Goal: Navigation & Orientation: Find specific page/section

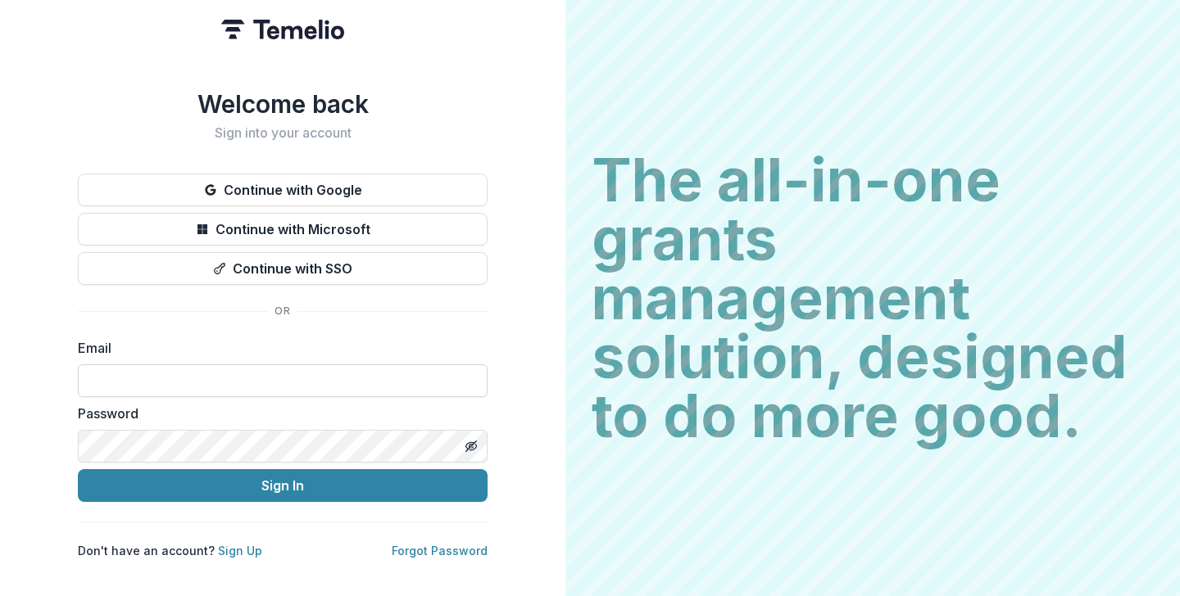
click at [185, 370] on input at bounding box center [283, 381] width 410 height 33
paste input "**********"
type input "**********"
click at [474, 445] on icon "Toggle password visibility" at bounding box center [470, 446] width 13 height 13
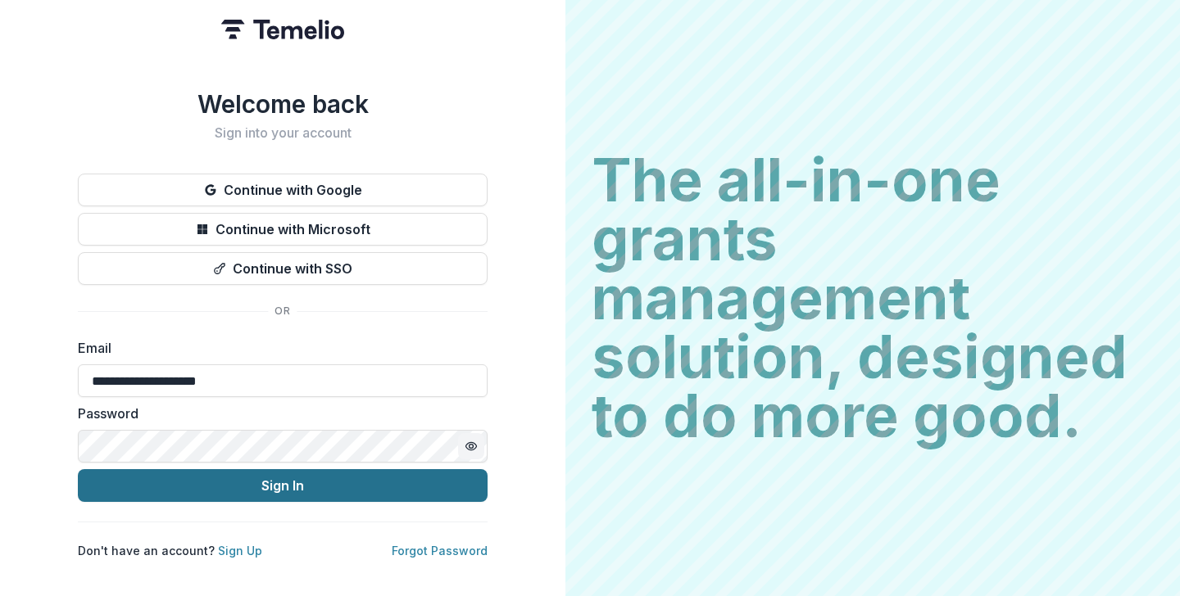
click at [315, 482] on button "Sign In" at bounding box center [283, 485] width 410 height 33
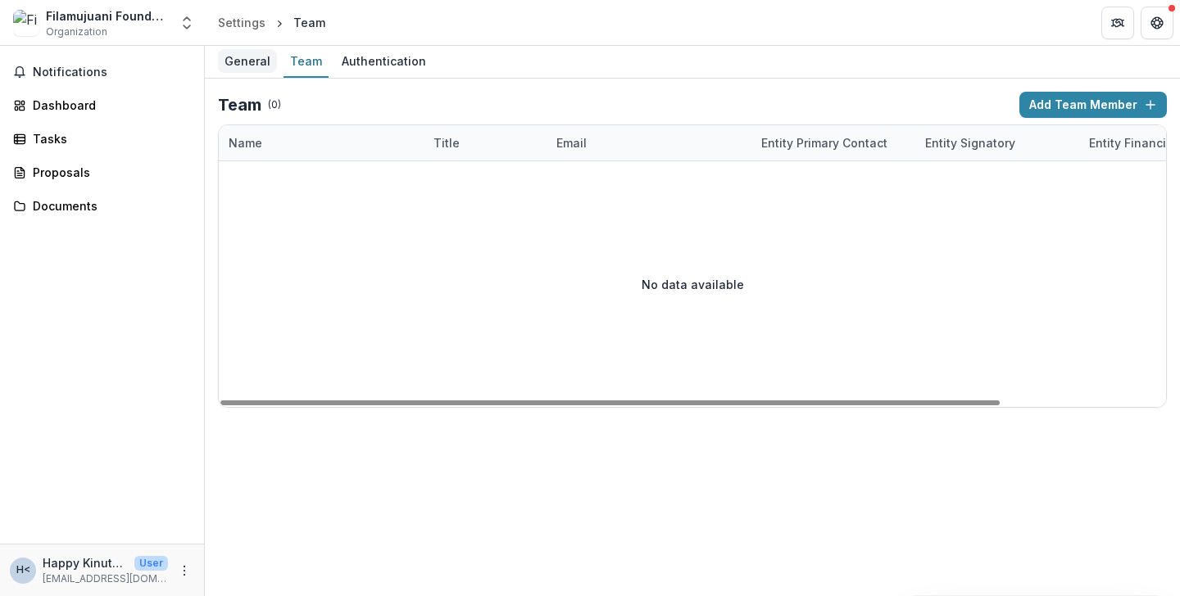
click at [247, 56] on div "General" at bounding box center [247, 61] width 59 height 24
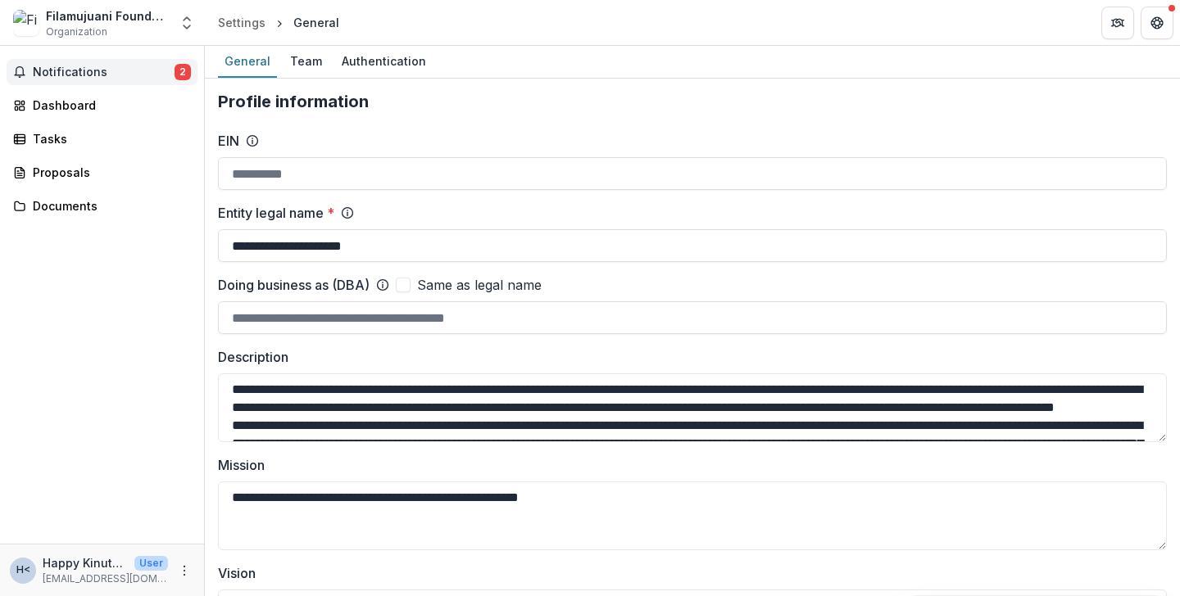
click at [102, 70] on span "Notifications" at bounding box center [104, 73] width 142 height 14
click at [95, 101] on div "Dashboard" at bounding box center [109, 105] width 152 height 17
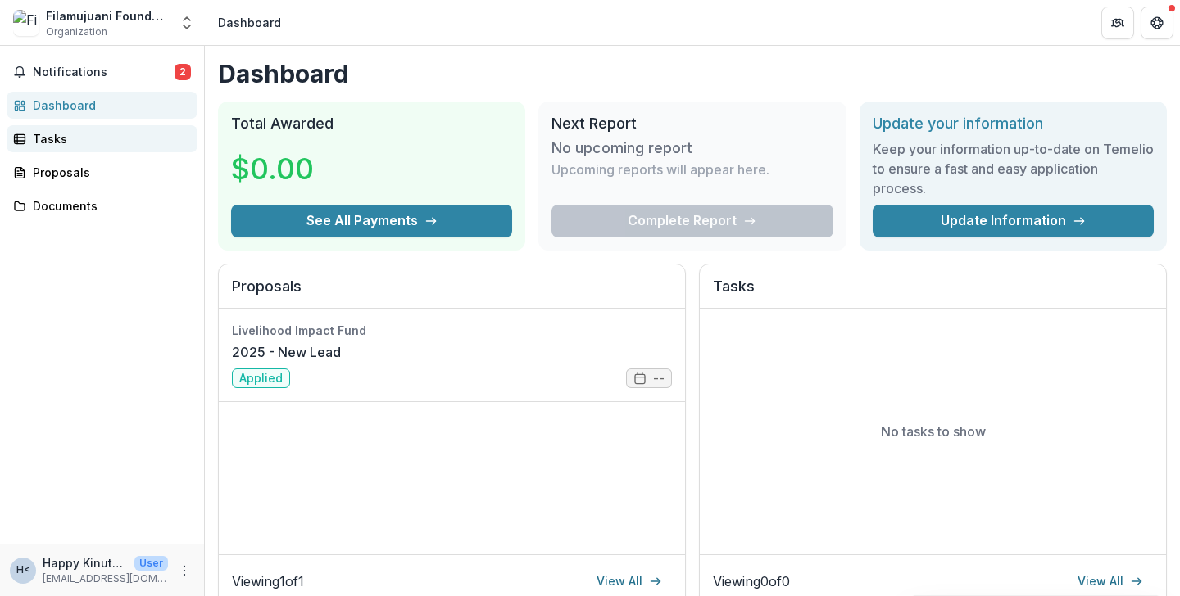
click at [75, 136] on div "Tasks" at bounding box center [109, 138] width 152 height 17
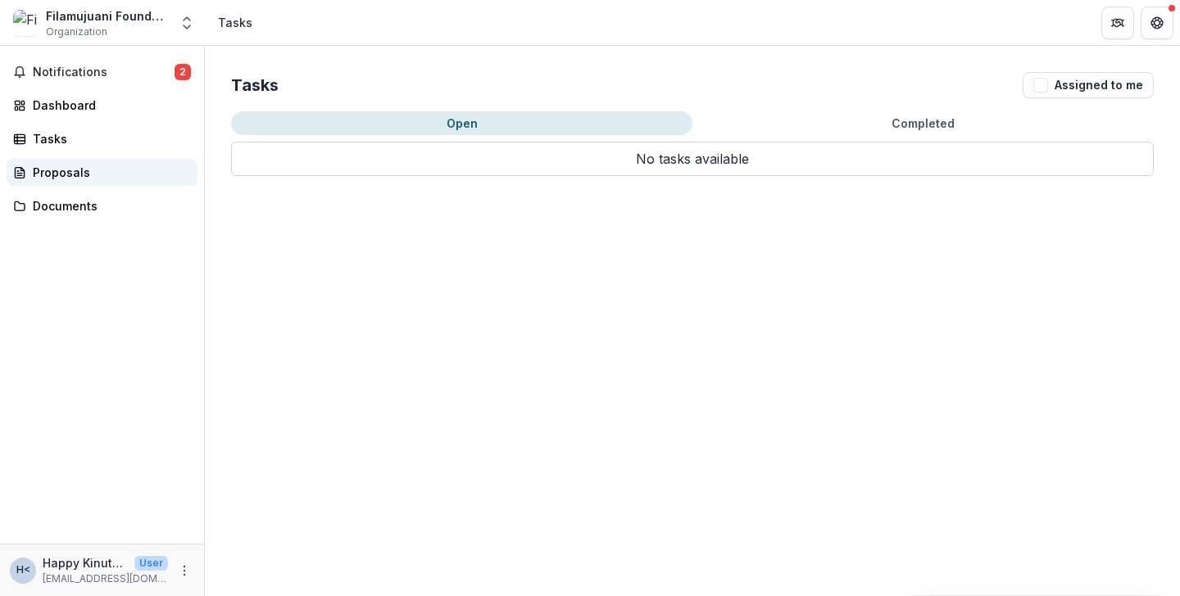
click at [78, 168] on div "Proposals" at bounding box center [109, 172] width 152 height 17
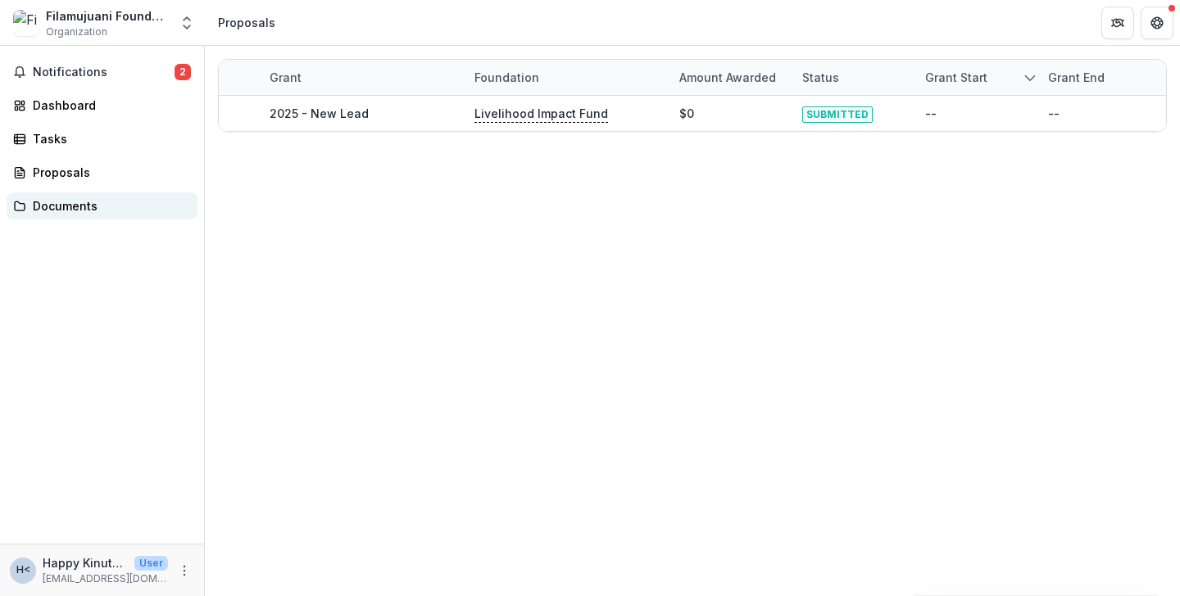
click at [78, 199] on div "Documents" at bounding box center [109, 205] width 152 height 17
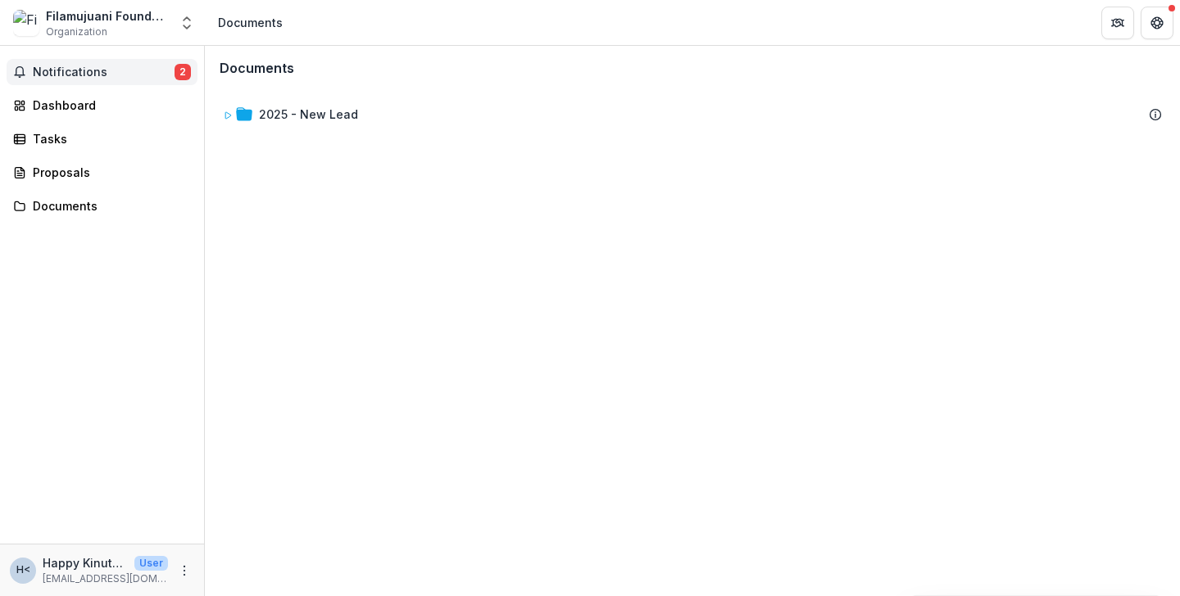
click at [95, 74] on span "Notifications" at bounding box center [104, 73] width 142 height 14
click at [1162, 27] on icon "Get Help" at bounding box center [1156, 22] width 13 height 13
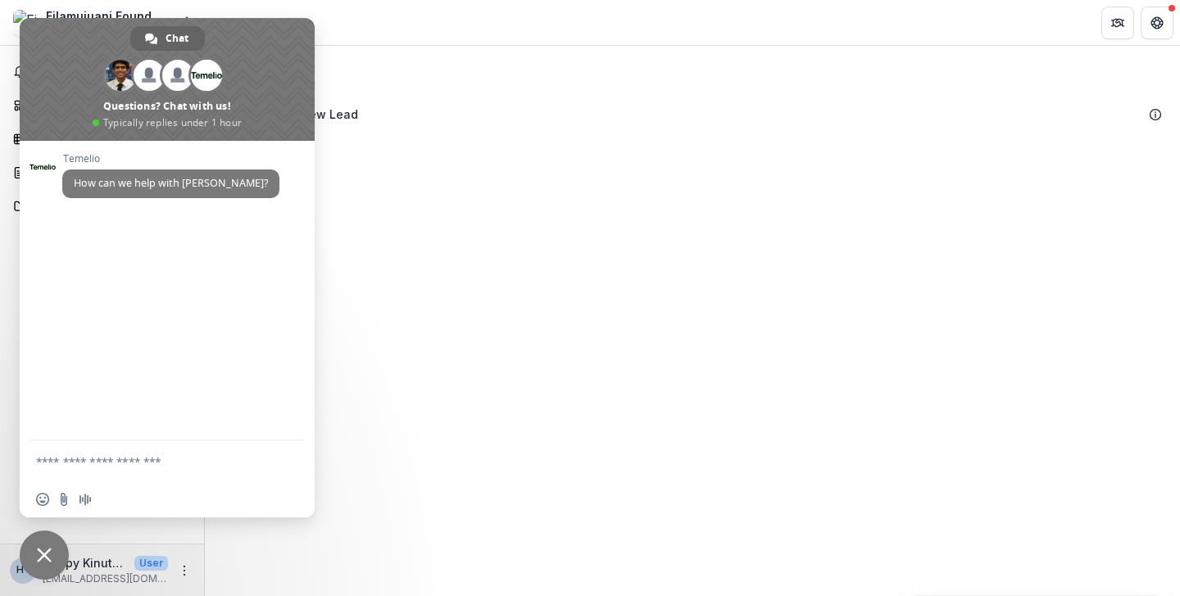
click at [520, 257] on div "Documents 2025 - New Lead To pick up a draggable item, press the space bar. Whi…" at bounding box center [692, 321] width 975 height 551
click at [712, 93] on div "2025 - New Lead" at bounding box center [692, 114] width 972 height 50
click at [39, 560] on span "Close chat" at bounding box center [44, 555] width 15 height 15
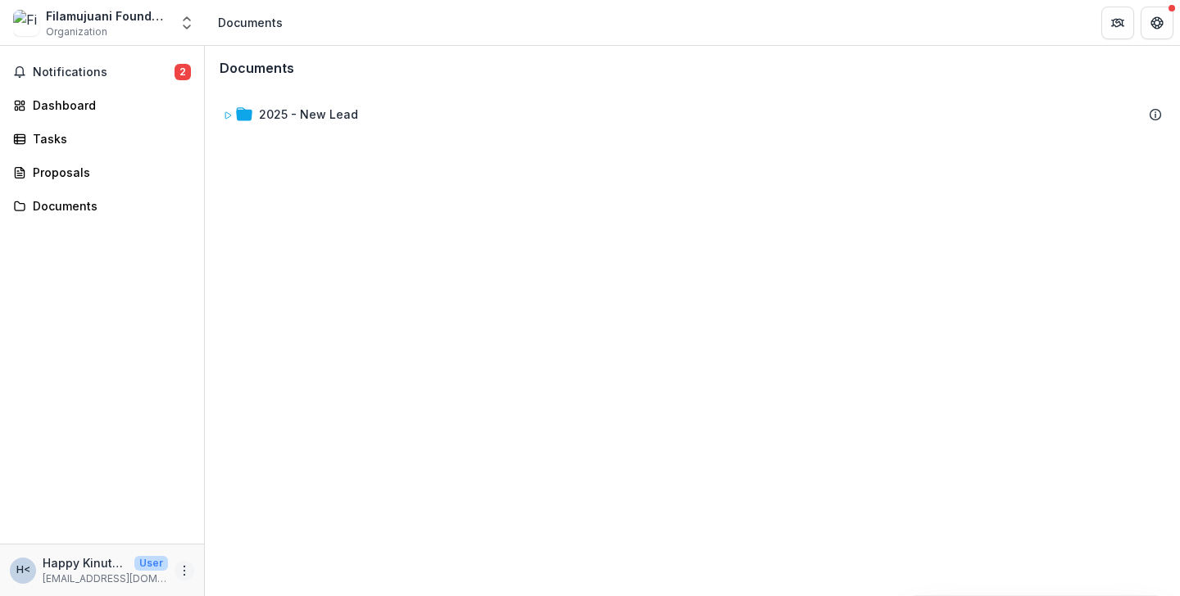
click at [186, 573] on icon "More" at bounding box center [184, 570] width 13 height 13
click at [247, 565] on button "Logout" at bounding box center [292, 563] width 175 height 27
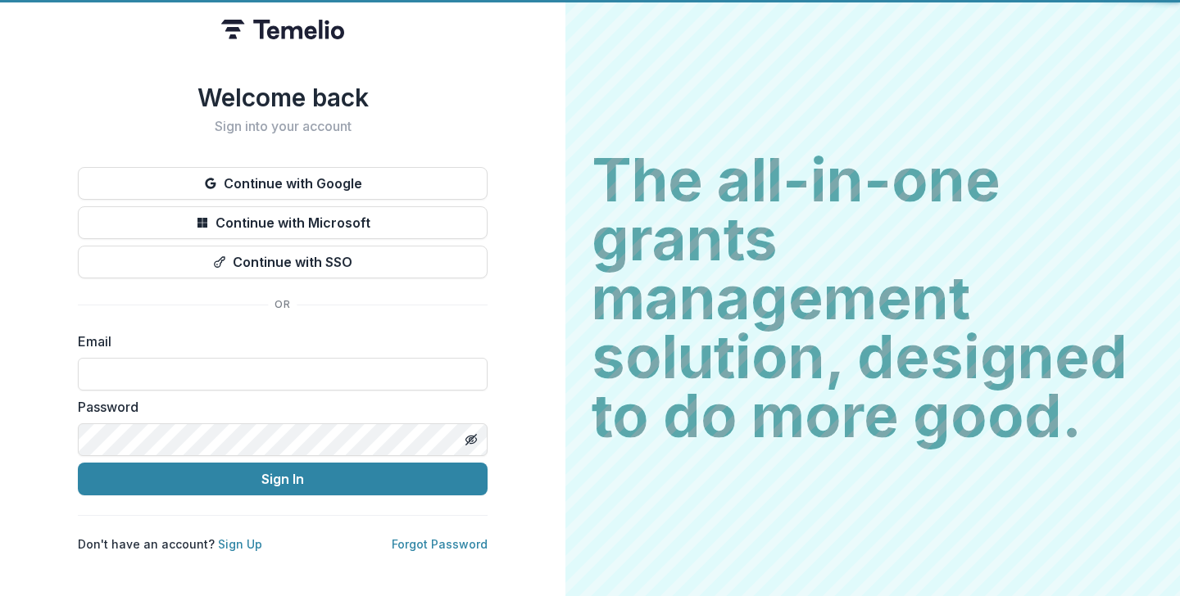
type input "**********"
